Goal: Task Accomplishment & Management: Manage account settings

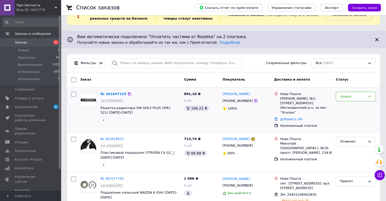
scroll to position [25, 0]
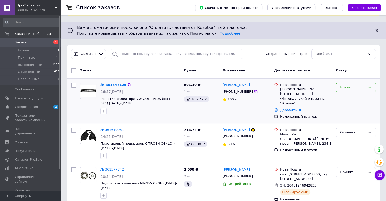
click at [346, 90] on div "Новый" at bounding box center [355, 87] width 40 height 10
click at [346, 98] on li "Принят" at bounding box center [356, 97] width 40 height 9
click at [103, 109] on icon "button" at bounding box center [103, 111] width 4 height 4
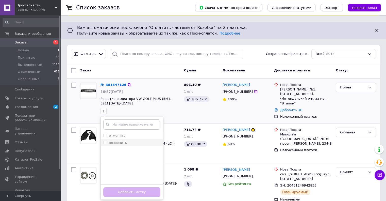
click at [104, 142] on input "позвонить" at bounding box center [104, 141] width 3 height 3
checkbox input "true"
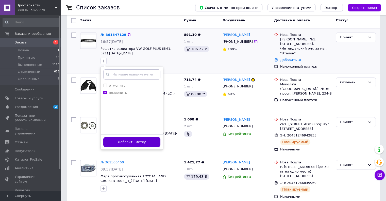
scroll to position [76, 0]
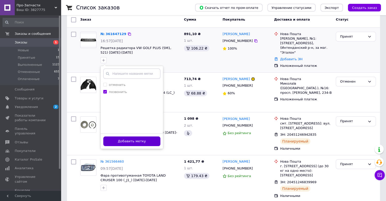
click at [136, 140] on button "Добавить метку" at bounding box center [131, 141] width 57 height 10
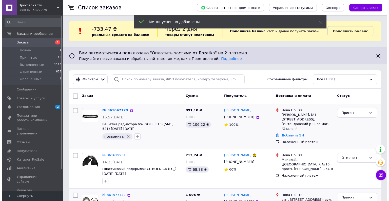
scroll to position [0, 0]
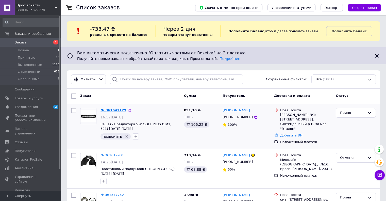
click at [113, 108] on link "№ 361647129" at bounding box center [113, 110] width 26 height 4
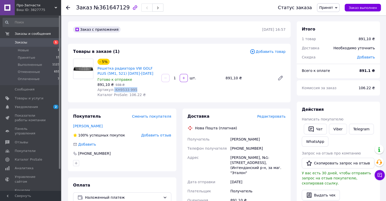
drag, startPoint x: 112, startPoint y: 90, endPoint x: 152, endPoint y: 92, distance: 40.3
click at [152, 92] on div "Артикул: KH9533 995" at bounding box center [127, 89] width 60 height 5
copy span "KH9533 995"
click at [22, 43] on span "Заказы" at bounding box center [21, 42] width 12 height 5
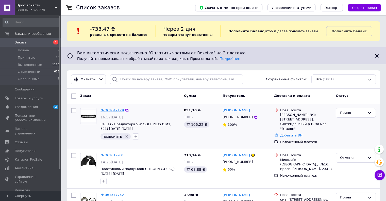
click at [110, 108] on link "№ 361647129" at bounding box center [111, 110] width 23 height 4
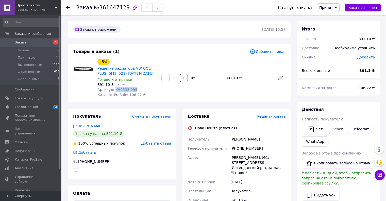
drag, startPoint x: 113, startPoint y: 89, endPoint x: 141, endPoint y: 90, distance: 28.9
click at [141, 90] on div "Артикул: KH9533 995" at bounding box center [127, 89] width 60 height 5
copy span "KH9533 995"
click at [278, 115] on span "Редактировать" at bounding box center [271, 116] width 28 height 4
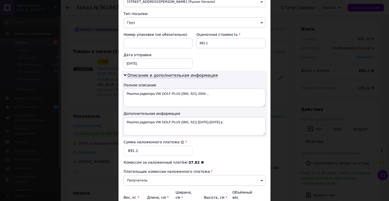
scroll to position [203, 0]
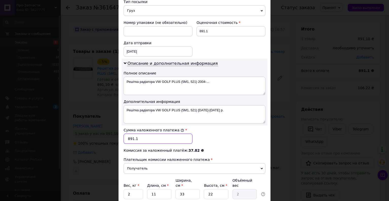
click at [154, 136] on input "891.1" at bounding box center [158, 138] width 69 height 10
type input "8"
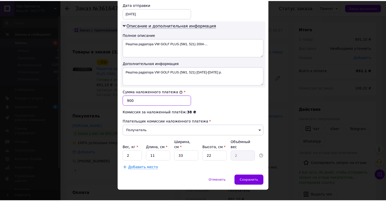
scroll to position [241, 0]
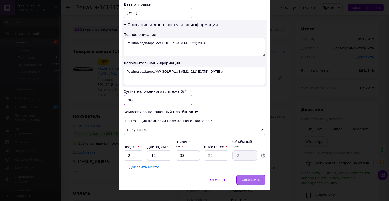
type input "900"
click at [259, 177] on span "Сохранить" at bounding box center [251, 179] width 19 height 4
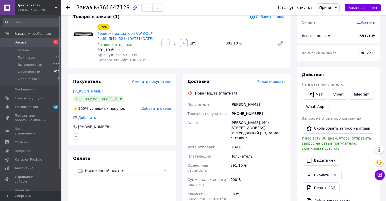
scroll to position [101, 0]
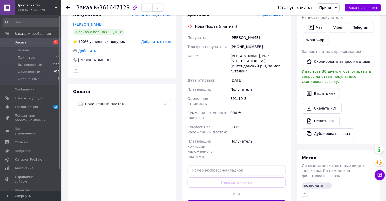
click at [248, 200] on button "Сгенерировать ЭН" at bounding box center [236, 205] width 98 height 10
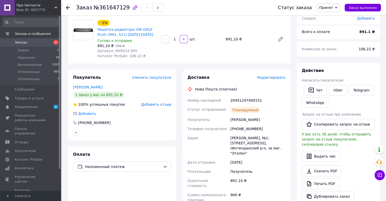
scroll to position [0, 0]
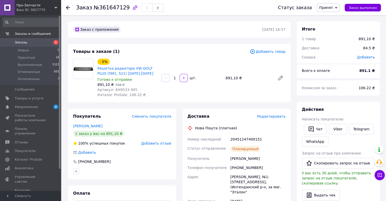
click at [17, 42] on span "Заказы" at bounding box center [21, 42] width 12 height 5
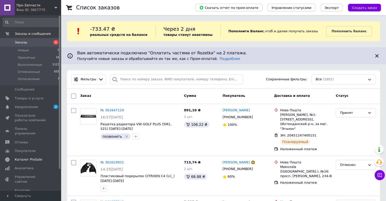
click at [32, 157] on span "Каталог ProSale" at bounding box center [28, 159] width 27 height 5
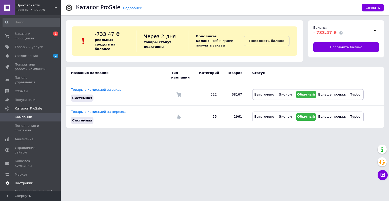
click at [27, 181] on span "Настройки" at bounding box center [24, 183] width 19 height 5
